Goal: Browse casually

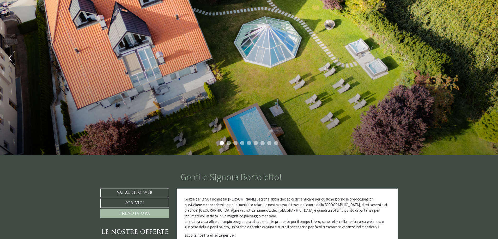
scroll to position [78, 0]
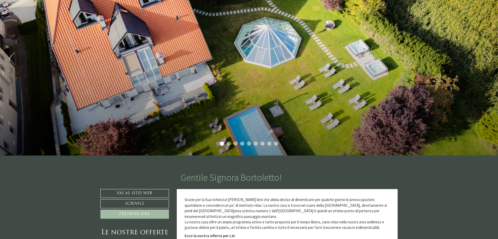
click at [482, 62] on div "Previous Next 1 2 3 4 5 6 7 8 9" at bounding box center [249, 58] width 498 height 194
click at [487, 55] on button "Next" at bounding box center [485, 58] width 5 height 13
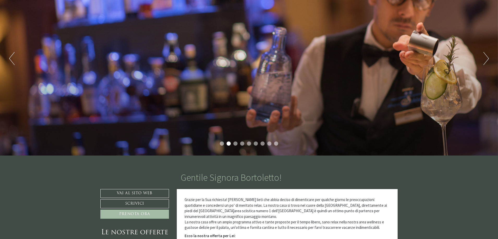
click at [487, 55] on button "Next" at bounding box center [485, 58] width 5 height 13
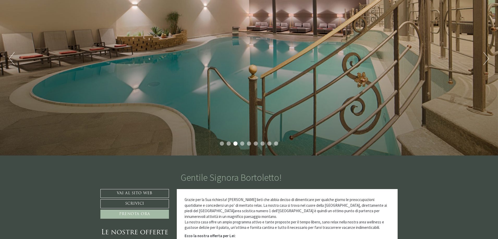
click at [487, 55] on button "Next" at bounding box center [485, 58] width 5 height 13
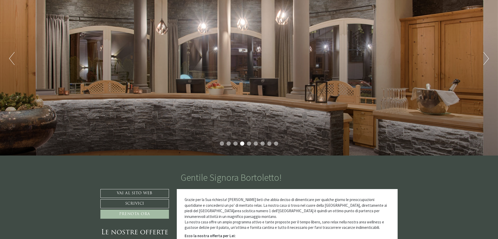
click at [487, 55] on button "Next" at bounding box center [485, 58] width 5 height 13
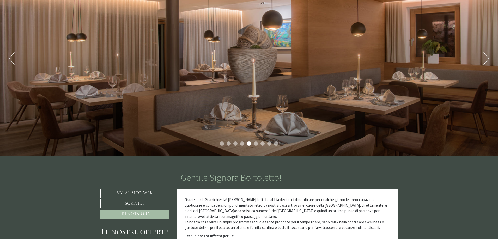
click at [487, 55] on button "Next" at bounding box center [485, 58] width 5 height 13
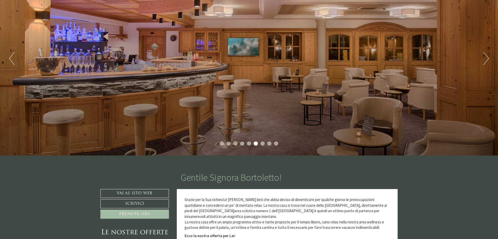
click at [487, 55] on button "Next" at bounding box center [485, 58] width 5 height 13
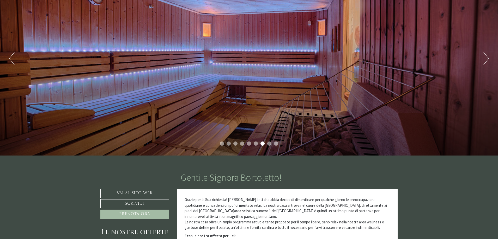
click at [487, 55] on button "Next" at bounding box center [485, 58] width 5 height 13
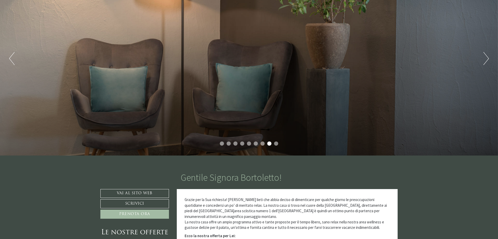
click at [487, 55] on button "Next" at bounding box center [485, 58] width 5 height 13
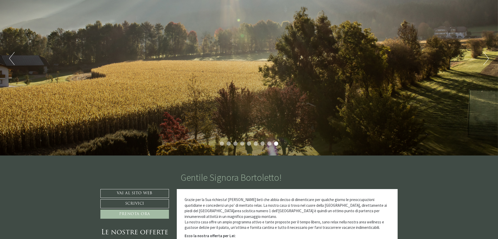
click at [487, 55] on button "Next" at bounding box center [485, 58] width 5 height 13
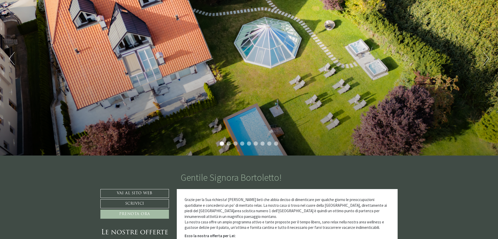
click at [487, 55] on button "Next" at bounding box center [485, 58] width 5 height 13
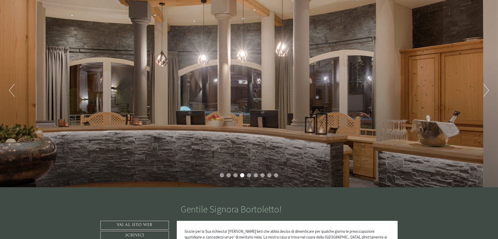
scroll to position [0, 0]
